Goal: Use online tool/utility: Utilize a website feature to perform a specific function

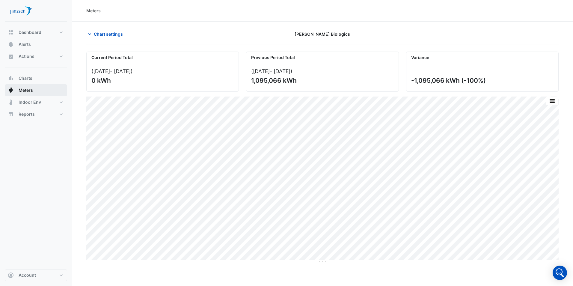
click at [28, 94] on button "Meters" at bounding box center [36, 90] width 62 height 12
click at [34, 91] on button "Meters" at bounding box center [36, 90] width 62 height 12
click at [91, 34] on icon "button" at bounding box center [90, 34] width 6 height 6
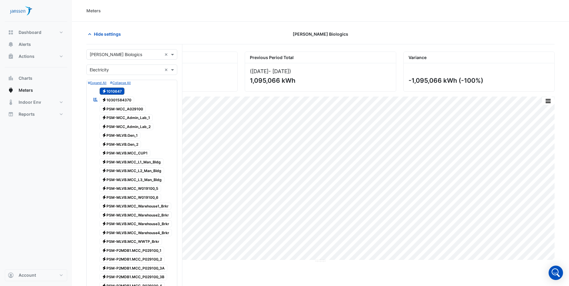
click at [131, 100] on span "Electricity 10301584370" at bounding box center [117, 100] width 35 height 7
click at [122, 92] on span "Electricity 1010647" at bounding box center [112, 91] width 25 height 7
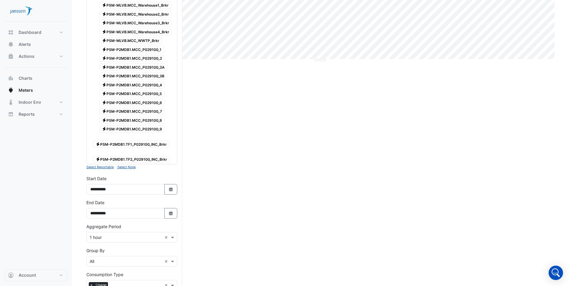
scroll to position [278, 0]
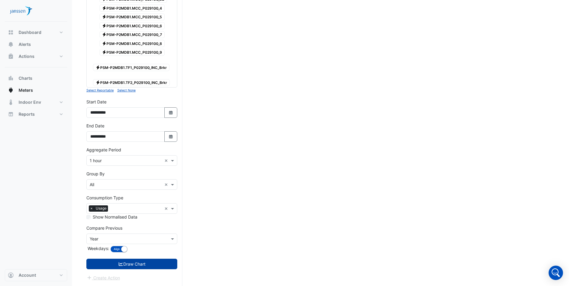
click at [122, 265] on button "Draw Chart" at bounding box center [131, 264] width 91 height 10
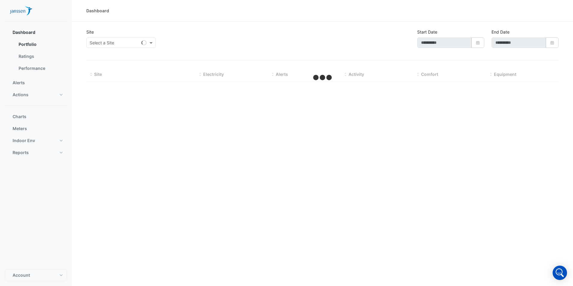
type input "**********"
